Goal: Information Seeking & Learning: Learn about a topic

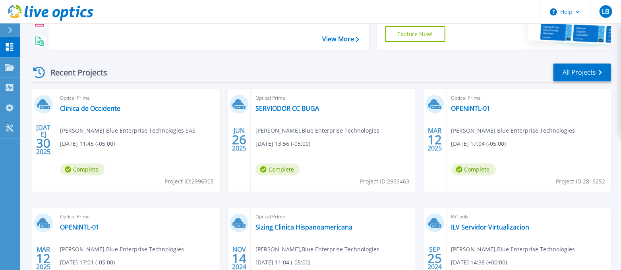
scroll to position [99, 0]
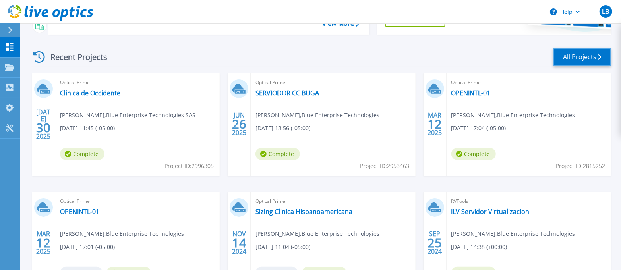
click at [570, 56] on link "All Projects" at bounding box center [583, 57] width 58 height 18
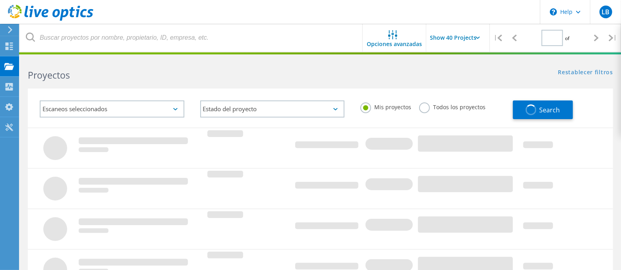
type input "1"
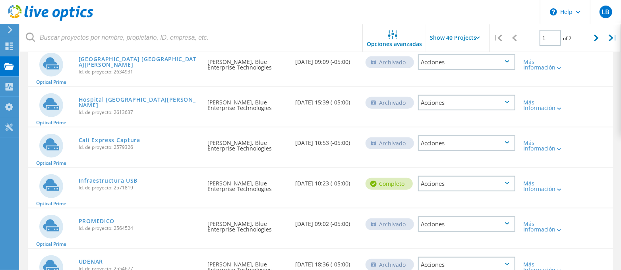
scroll to position [397, 0]
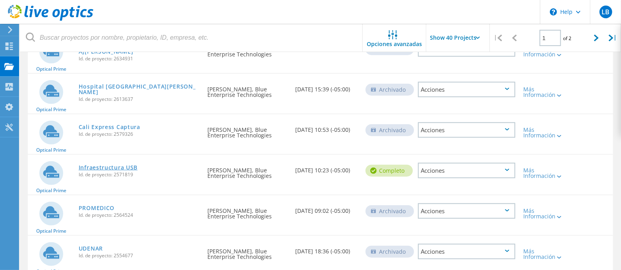
click at [109, 165] on link "Infraestructura USB" at bounding box center [108, 168] width 59 height 6
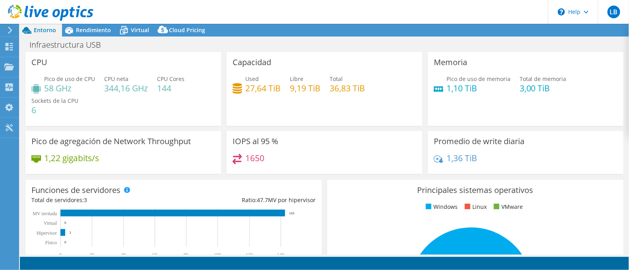
select select "USD"
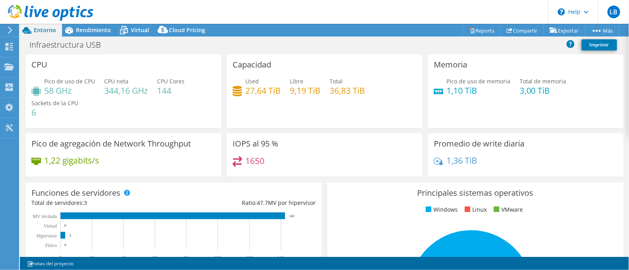
scroll to position [49, 0]
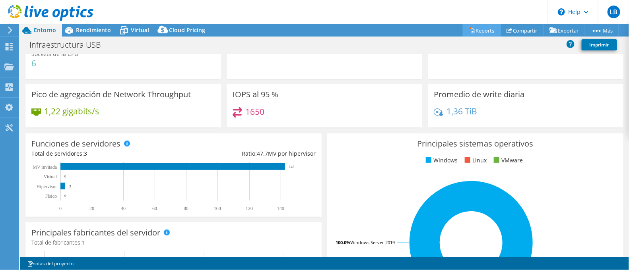
click at [475, 27] on link "Reports" at bounding box center [482, 30] width 38 height 12
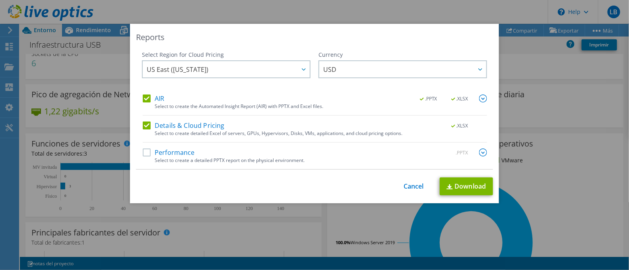
click at [143, 150] on label "Performance" at bounding box center [169, 153] width 52 height 8
click at [0, 0] on input "Performance" at bounding box center [0, 0] width 0 height 0
click at [145, 127] on label "Details & Cloud Pricing" at bounding box center [184, 126] width 82 height 8
click at [0, 0] on input "Details & Cloud Pricing" at bounding box center [0, 0] width 0 height 0
click at [145, 127] on label "Details & Cloud Pricing" at bounding box center [184, 126] width 82 height 8
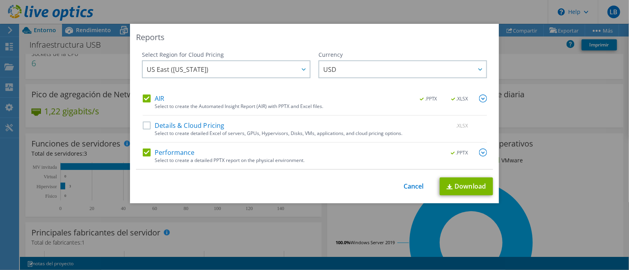
click at [0, 0] on input "Details & Cloud Pricing" at bounding box center [0, 0] width 0 height 0
click at [297, 70] on div at bounding box center [303, 69] width 13 height 16
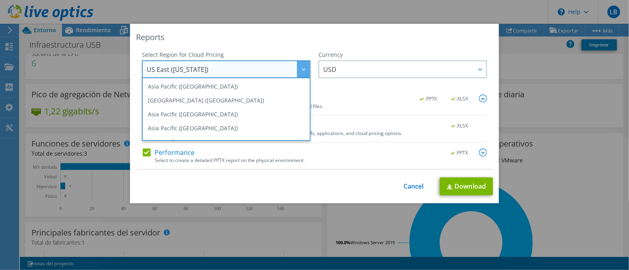
click at [297, 70] on div at bounding box center [303, 69] width 13 height 16
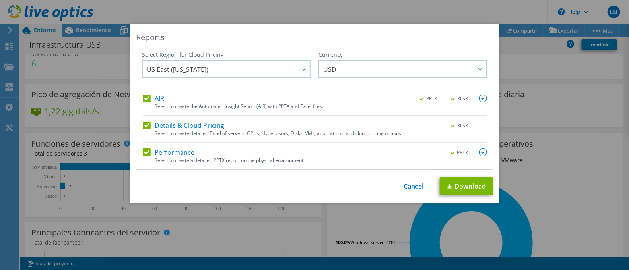
click at [481, 152] on img at bounding box center [483, 153] width 8 height 8
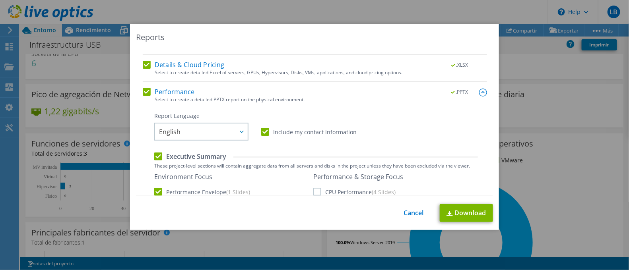
scroll to position [99, 0]
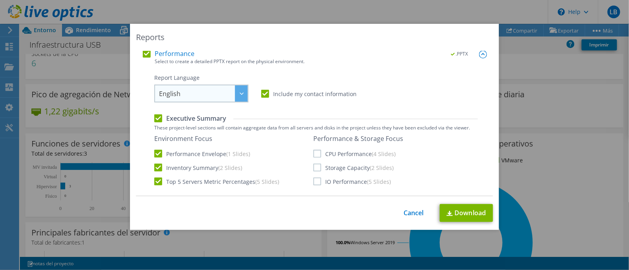
click at [242, 91] on div at bounding box center [241, 93] width 13 height 16
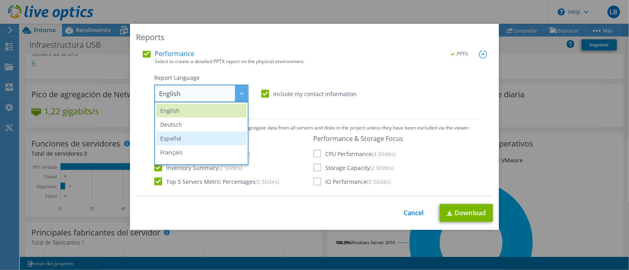
click at [202, 136] on li "Español" at bounding box center [201, 139] width 90 height 14
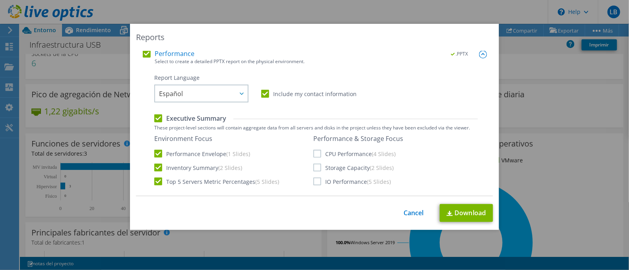
click at [317, 152] on label "CPU Performance (4 Slides)" at bounding box center [354, 154] width 82 height 8
click at [0, 0] on input "CPU Performance (4 Slides)" at bounding box center [0, 0] width 0 height 0
click at [317, 169] on label "Storage Capacity (2 Slides)" at bounding box center [353, 168] width 80 height 8
click at [0, 0] on input "Storage Capacity (2 Slides)" at bounding box center [0, 0] width 0 height 0
click at [316, 174] on div "Performance & Storage Focus CPU Performance (4 Slides) Storage Capacity (2 Slid…" at bounding box center [358, 160] width 90 height 51
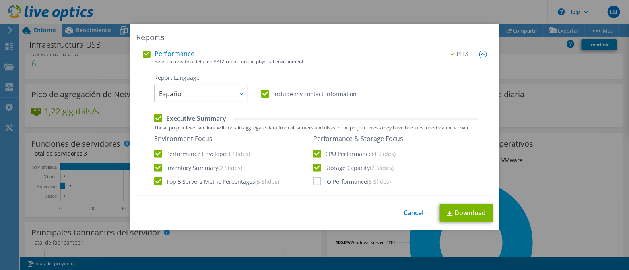
click at [315, 180] on label "IO Performance (5 Slides)" at bounding box center [352, 182] width 78 height 8
click at [0, 0] on input "IO Performance (5 Slides)" at bounding box center [0, 0] width 0 height 0
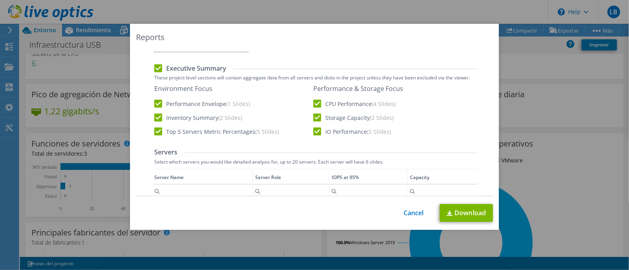
scroll to position [248, 0]
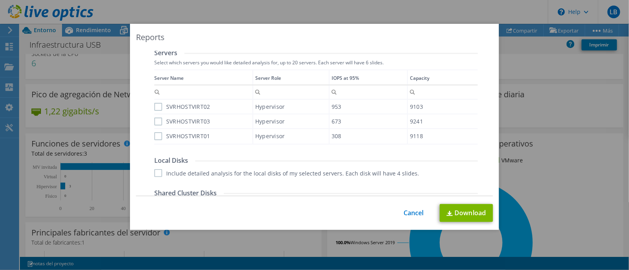
click at [159, 103] on label "SVRHOSTVIRT02" at bounding box center [182, 107] width 56 height 8
click at [0, 0] on input "SVRHOSTVIRT02" at bounding box center [0, 0] width 0 height 0
click at [154, 122] on label "SVRHOSTVIRT03" at bounding box center [182, 122] width 56 height 8
click at [0, 0] on input "SVRHOSTVIRT03" at bounding box center [0, 0] width 0 height 0
click at [155, 134] on label "SVRHOSTVIRT01" at bounding box center [182, 136] width 56 height 8
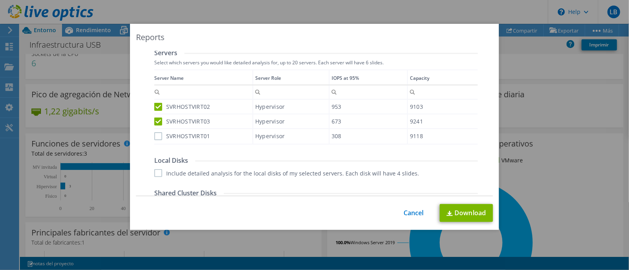
click at [0, 0] on input "SVRHOSTVIRT01" at bounding box center [0, 0] width 0 height 0
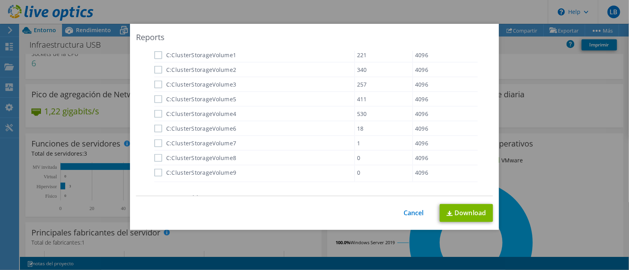
scroll to position [520, 0]
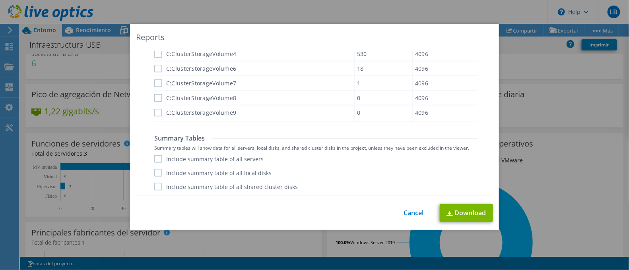
click at [159, 155] on label "Include summary table of all servers" at bounding box center [208, 159] width 109 height 8
click at [0, 0] on input "Include summary table of all servers" at bounding box center [0, 0] width 0 height 0
click at [160, 178] on div "Include summary table of all servers Include summary table of all local disks I…" at bounding box center [316, 173] width 324 height 36
click at [155, 171] on label "Include summary table of all local disks" at bounding box center [212, 173] width 117 height 8
click at [0, 0] on input "Include summary table of all local disks" at bounding box center [0, 0] width 0 height 0
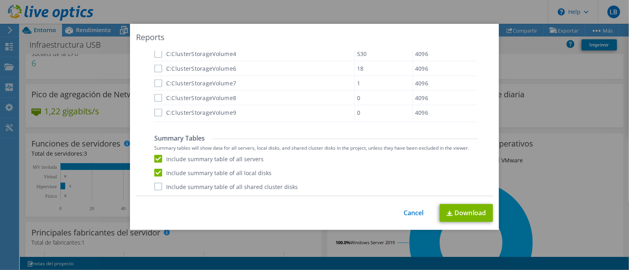
click at [155, 184] on label "Include summary table of all shared cluster disks" at bounding box center [225, 187] width 143 height 8
click at [0, 0] on input "Include summary table of all shared cluster disks" at bounding box center [0, 0] width 0 height 0
click at [474, 207] on link "Download" at bounding box center [466, 213] width 53 height 18
click at [309, 13] on div "Reports Select Region for Cloud Pricing Asia Pacific (Hong Kong) Asia Pacific (…" at bounding box center [314, 135] width 629 height 270
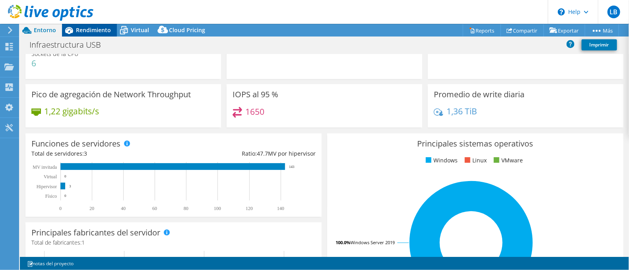
click at [95, 31] on span "Rendimiento" at bounding box center [93, 30] width 35 height 8
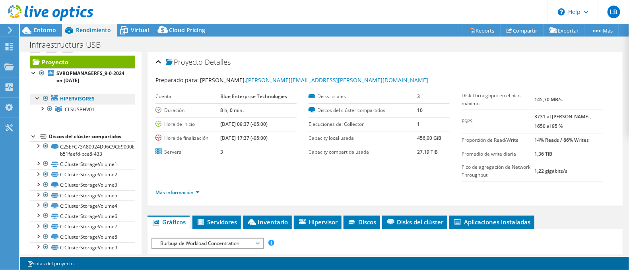
scroll to position [19, 0]
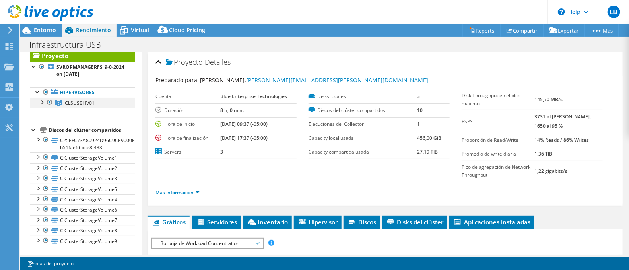
click at [41, 101] on div at bounding box center [42, 102] width 8 height 8
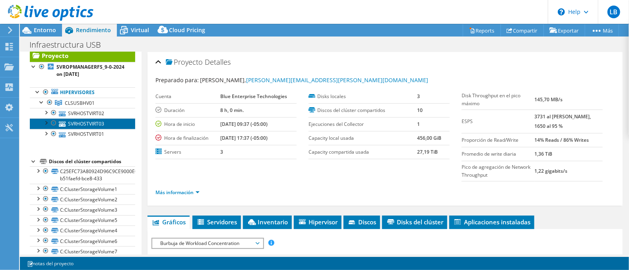
click at [82, 119] on link "SVRHOSTVIRT03" at bounding box center [82, 123] width 105 height 10
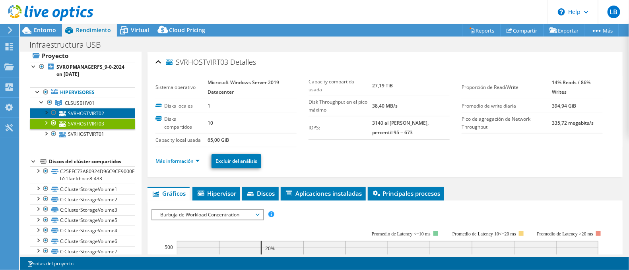
click at [91, 114] on link "SVRHOSTVIRT02" at bounding box center [82, 113] width 105 height 10
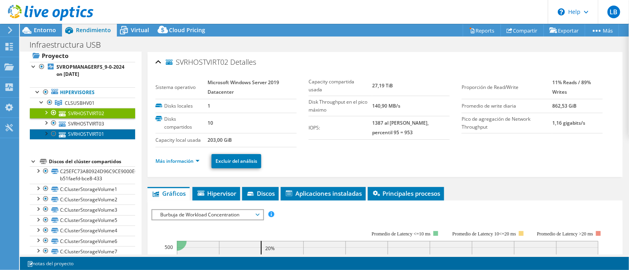
click at [99, 134] on link "SVRHOSTVIRT01" at bounding box center [82, 134] width 105 height 10
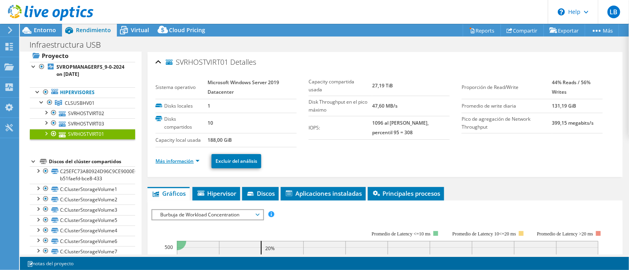
click at [188, 158] on link "Más información" at bounding box center [177, 161] width 44 height 7
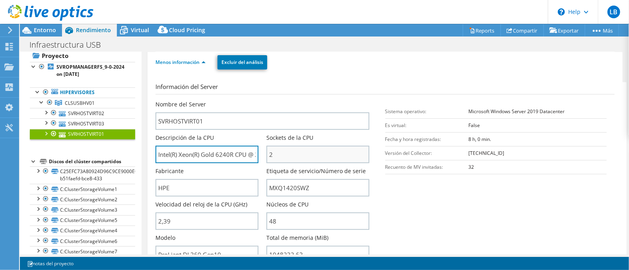
scroll to position [0, 25]
drag, startPoint x: 159, startPoint y: 152, endPoint x: 248, endPoint y: 155, distance: 88.7
click at [248, 155] on input "Intel(R) Xeon(R) Gold 6240R CPU @ 2.40GHz" at bounding box center [206, 154] width 103 height 17
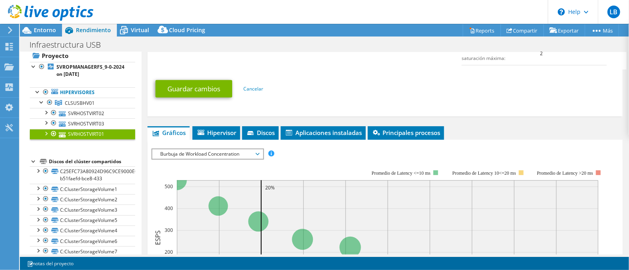
scroll to position [0, 0]
click at [248, 152] on span "Burbuja de Workload Concentration" at bounding box center [207, 154] width 102 height 10
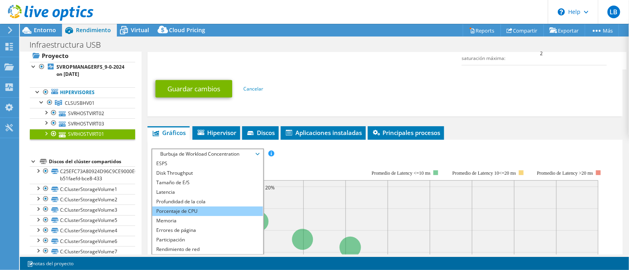
click at [180, 209] on li "Porcentaje de CPU" at bounding box center [207, 212] width 110 height 10
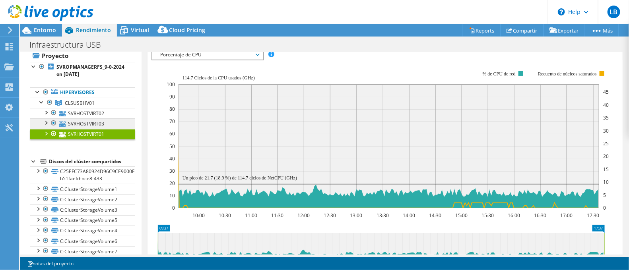
scroll to position [497, 0]
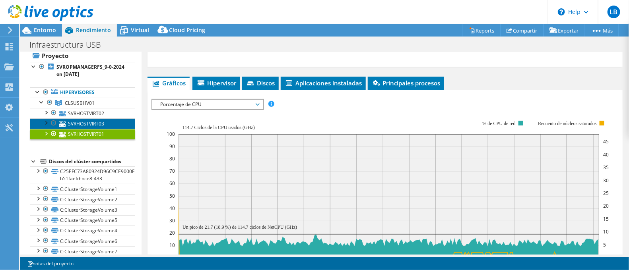
click at [101, 123] on link "SVRHOSTVIRT03" at bounding box center [82, 123] width 105 height 10
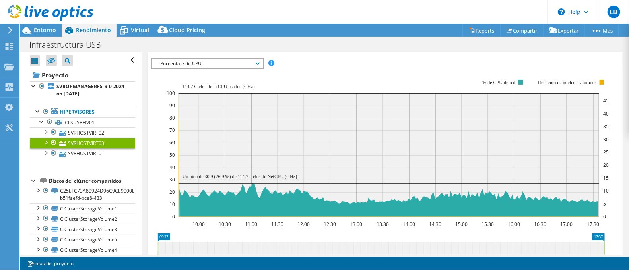
scroll to position [137, 0]
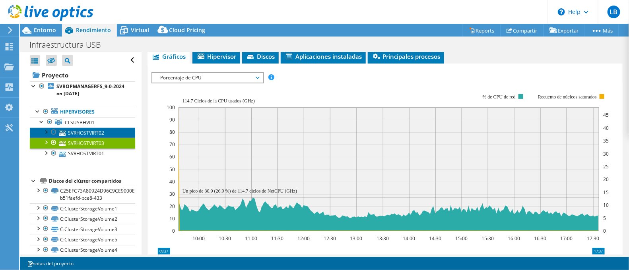
click at [100, 130] on link "SVRHOSTVIRT02" at bounding box center [82, 133] width 105 height 10
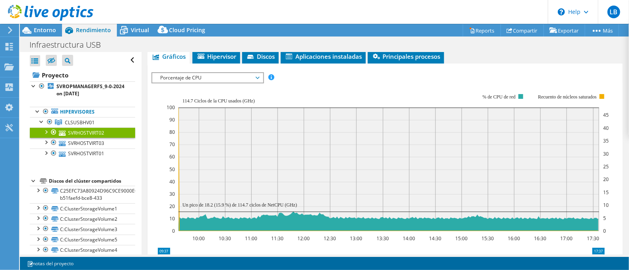
scroll to position [0, 0]
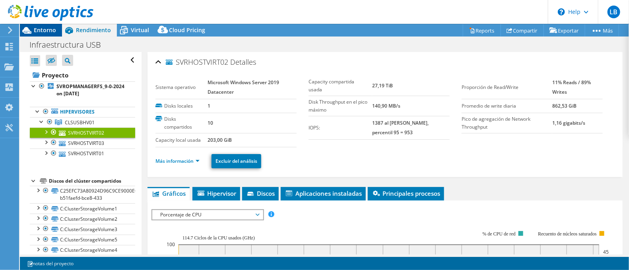
click at [42, 30] on span "Entorno" at bounding box center [45, 30] width 22 height 8
